Goal: Task Accomplishment & Management: Use online tool/utility

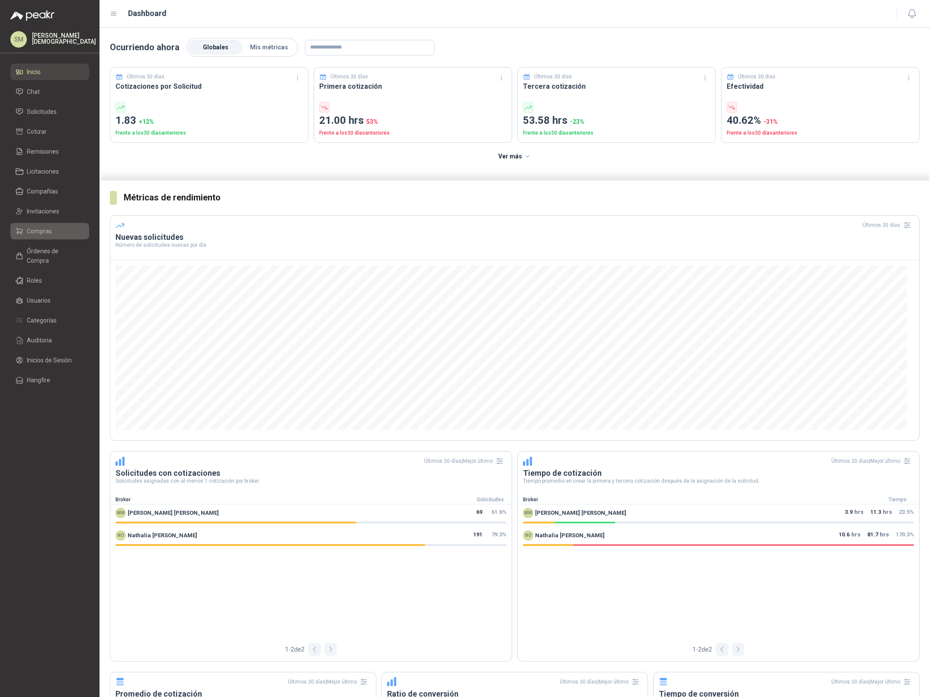
click at [46, 232] on span "Compras" at bounding box center [39, 231] width 25 height 10
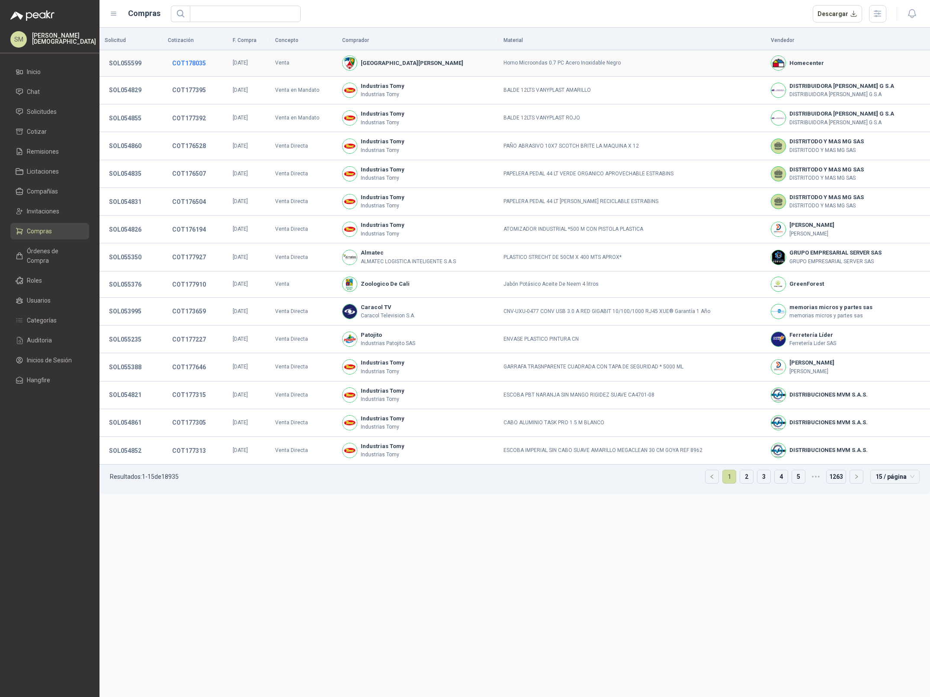
click at [193, 61] on button "COT178035" at bounding box center [189, 63] width 42 height 16
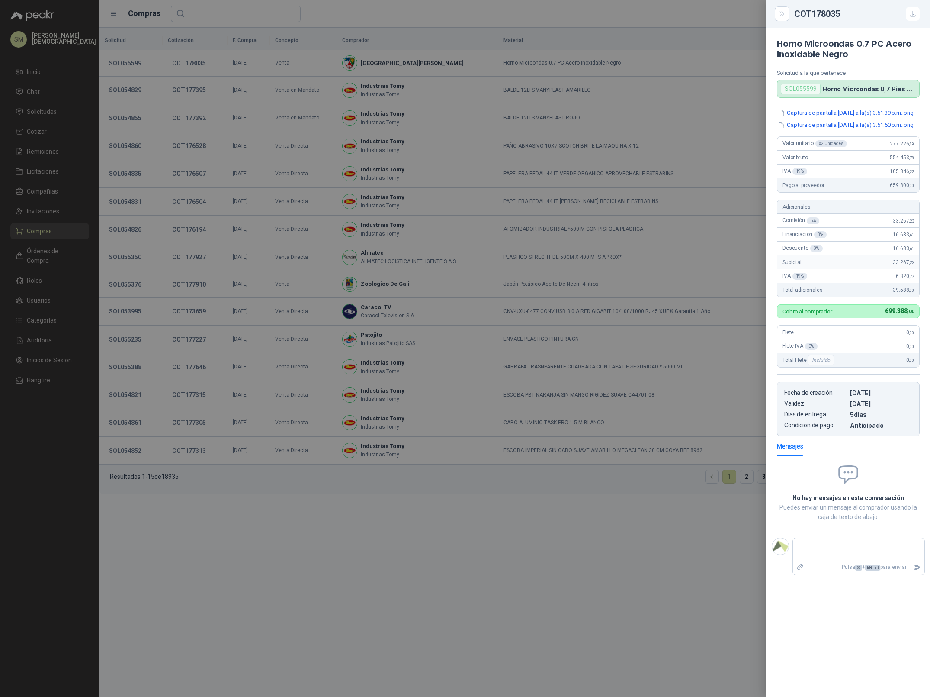
click at [189, 96] on div at bounding box center [465, 348] width 930 height 697
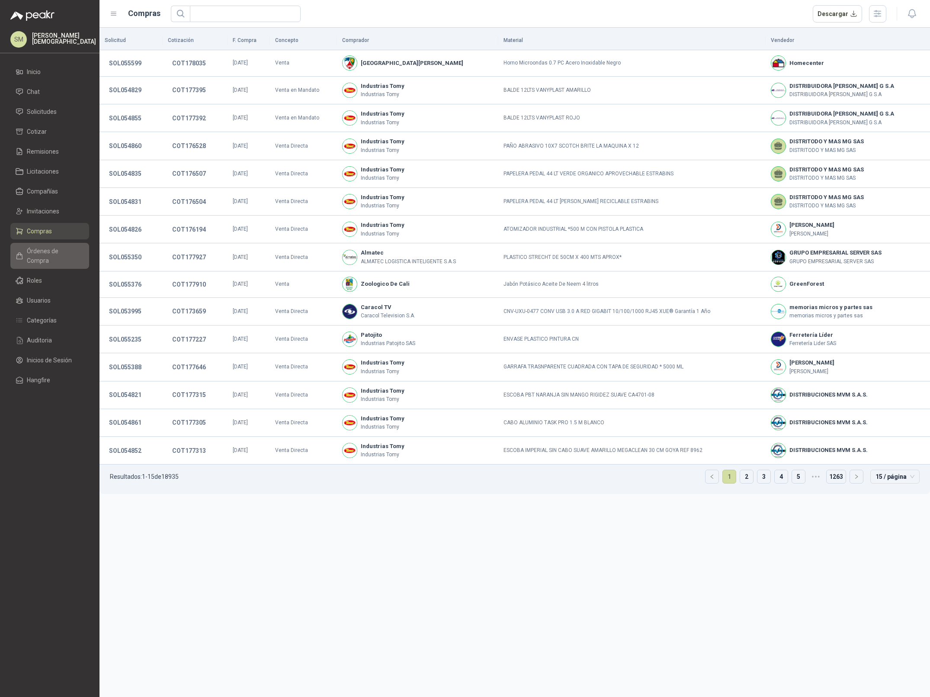
click at [50, 255] on span "Órdenes de Compra" at bounding box center [54, 255] width 54 height 19
